Goal: Transaction & Acquisition: Purchase product/service

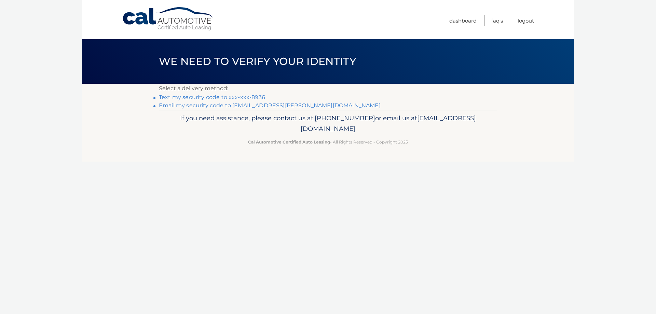
click at [270, 107] on link "Email my security code to j***@piskun.com" at bounding box center [270, 105] width 222 height 6
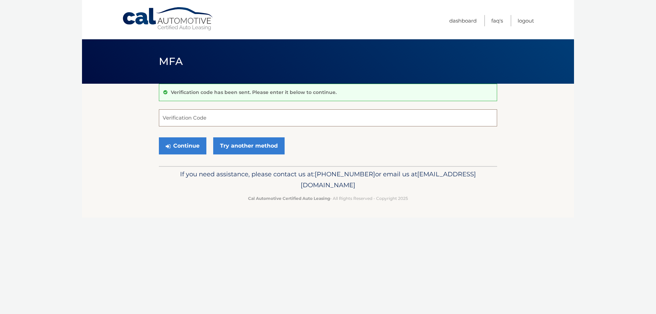
click at [215, 121] on input "Verification Code" at bounding box center [328, 117] width 338 height 17
type input "810316"
click at [186, 145] on button "Continue" at bounding box center [183, 145] width 48 height 17
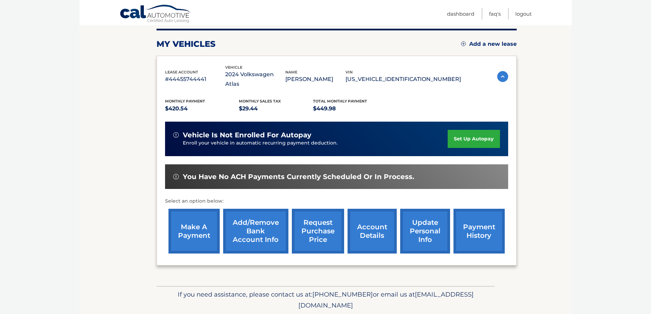
scroll to position [100, 0]
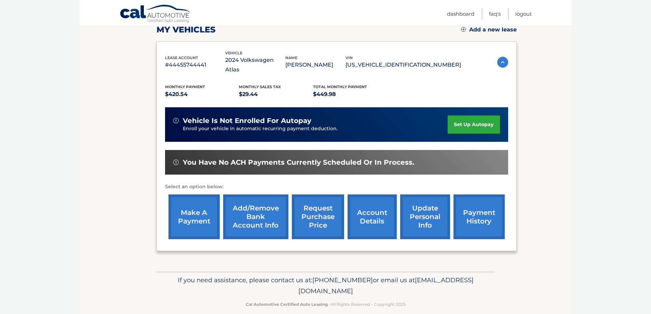
click at [203, 221] on link "make a payment" at bounding box center [194, 216] width 51 height 45
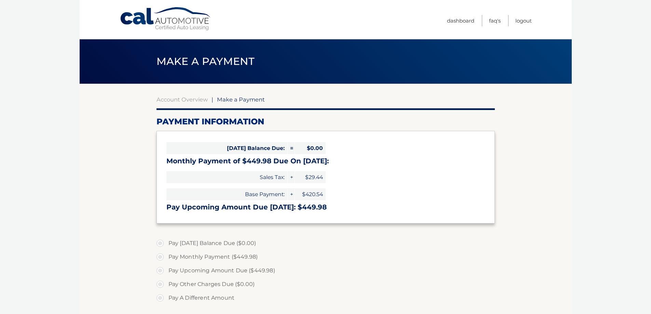
select select "MjcwNGM5ZmQtNzViYy00NjYzLWE3NDctMDg4ZjU2Y2VmZGM5"
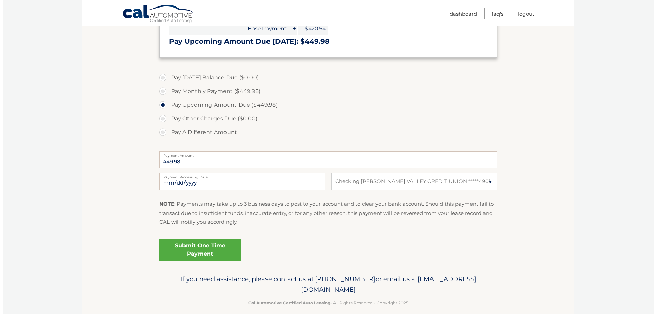
scroll to position [174, 0]
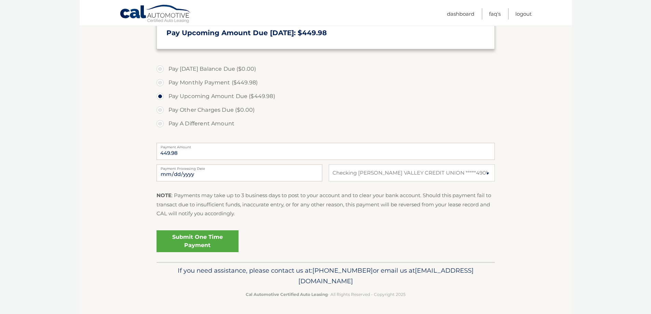
click at [178, 238] on link "Submit One Time Payment" at bounding box center [198, 241] width 82 height 22
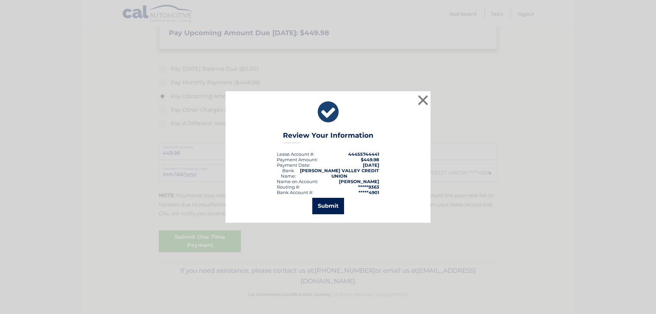
click at [328, 206] on button "Submit" at bounding box center [328, 206] width 32 height 16
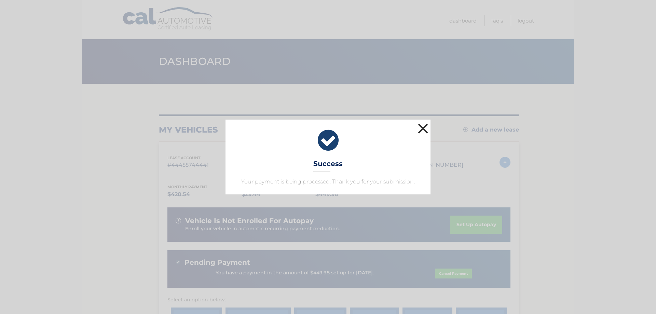
click at [420, 131] on button "×" at bounding box center [423, 129] width 14 height 14
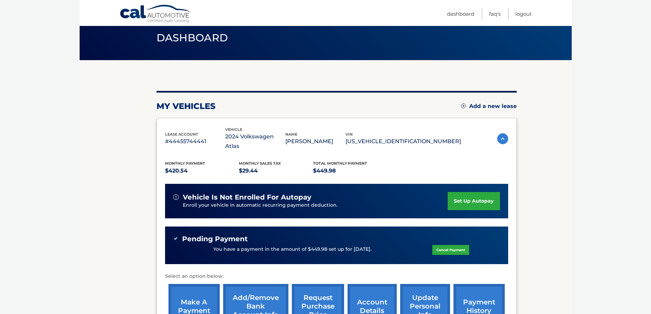
scroll to position [68, 0]
